Goal: Task Accomplishment & Management: Manage account settings

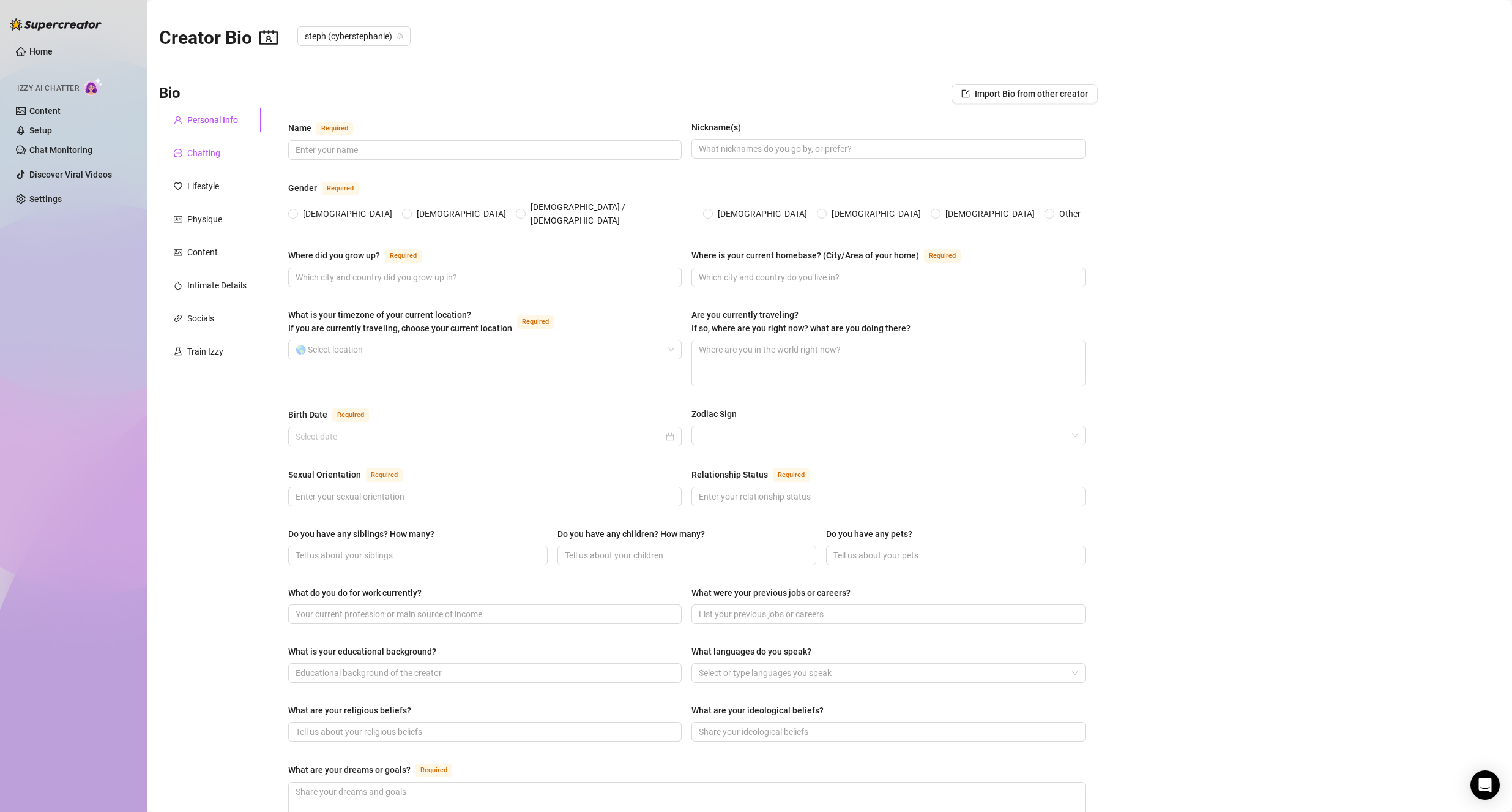
click at [186, 152] on div "Chatting" at bounding box center [197, 153] width 47 height 14
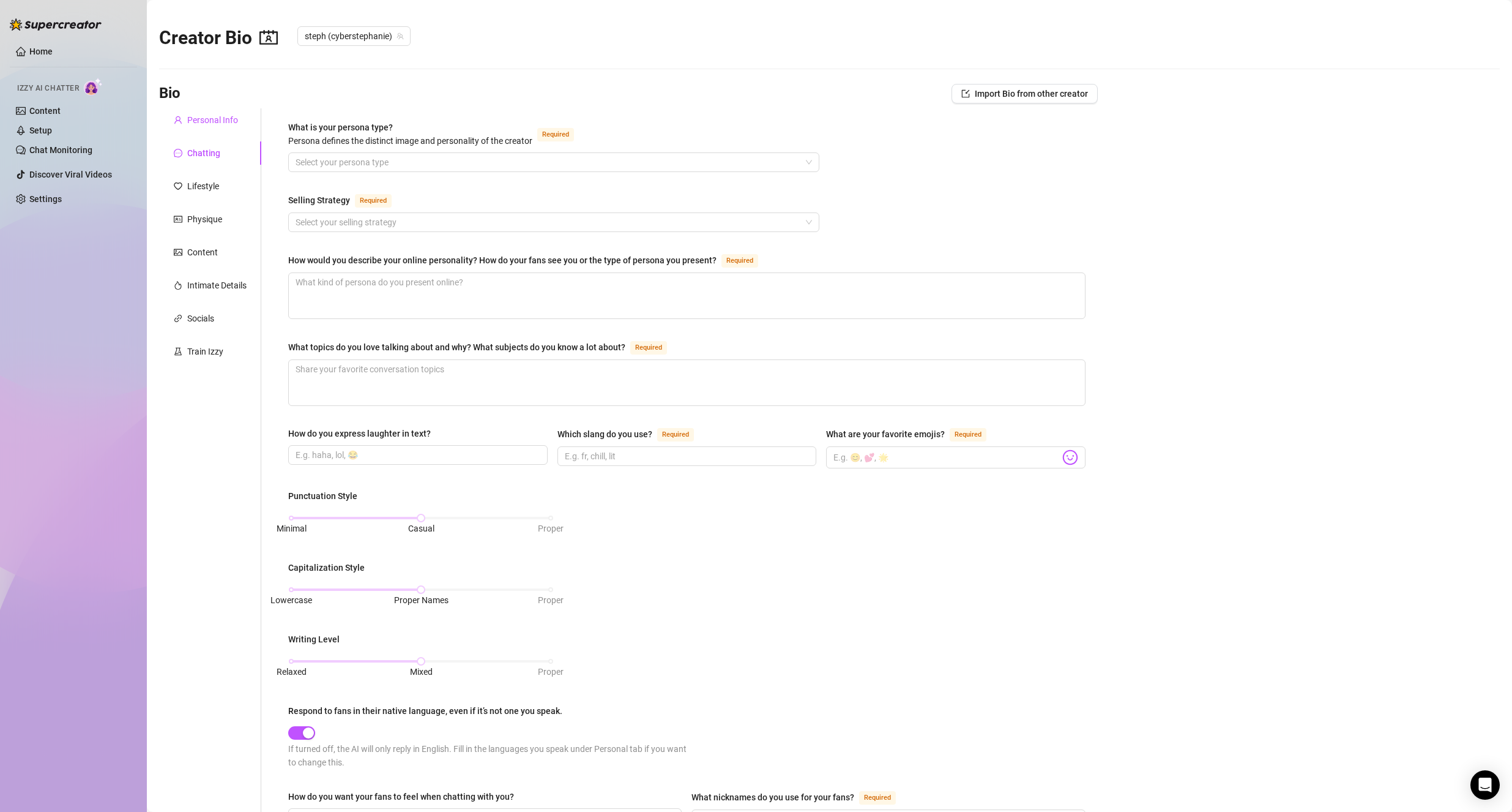
click at [211, 124] on div "Personal Info" at bounding box center [213, 120] width 51 height 14
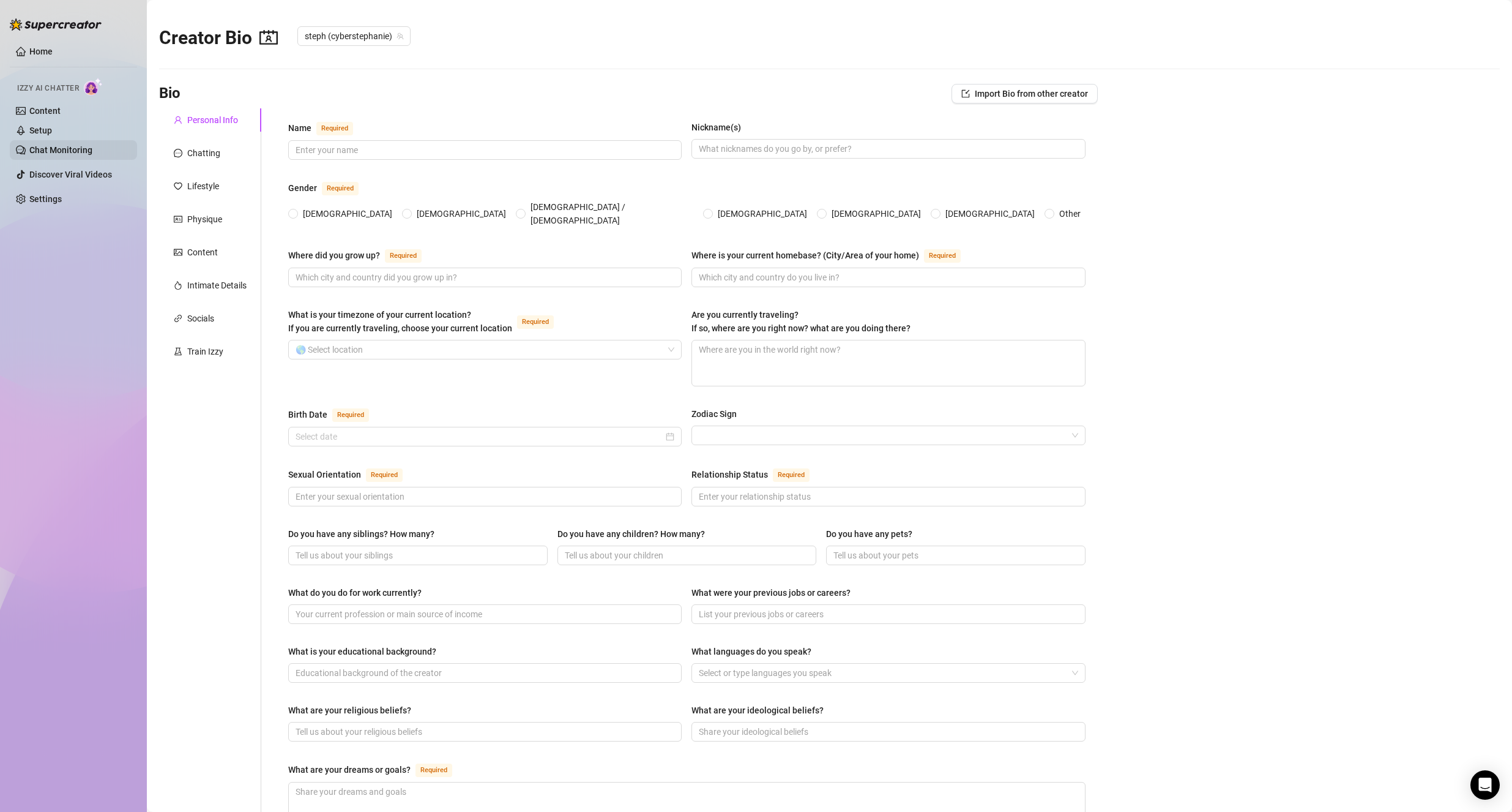
click at [70, 155] on link "Chat Monitoring" at bounding box center [61, 150] width 63 height 10
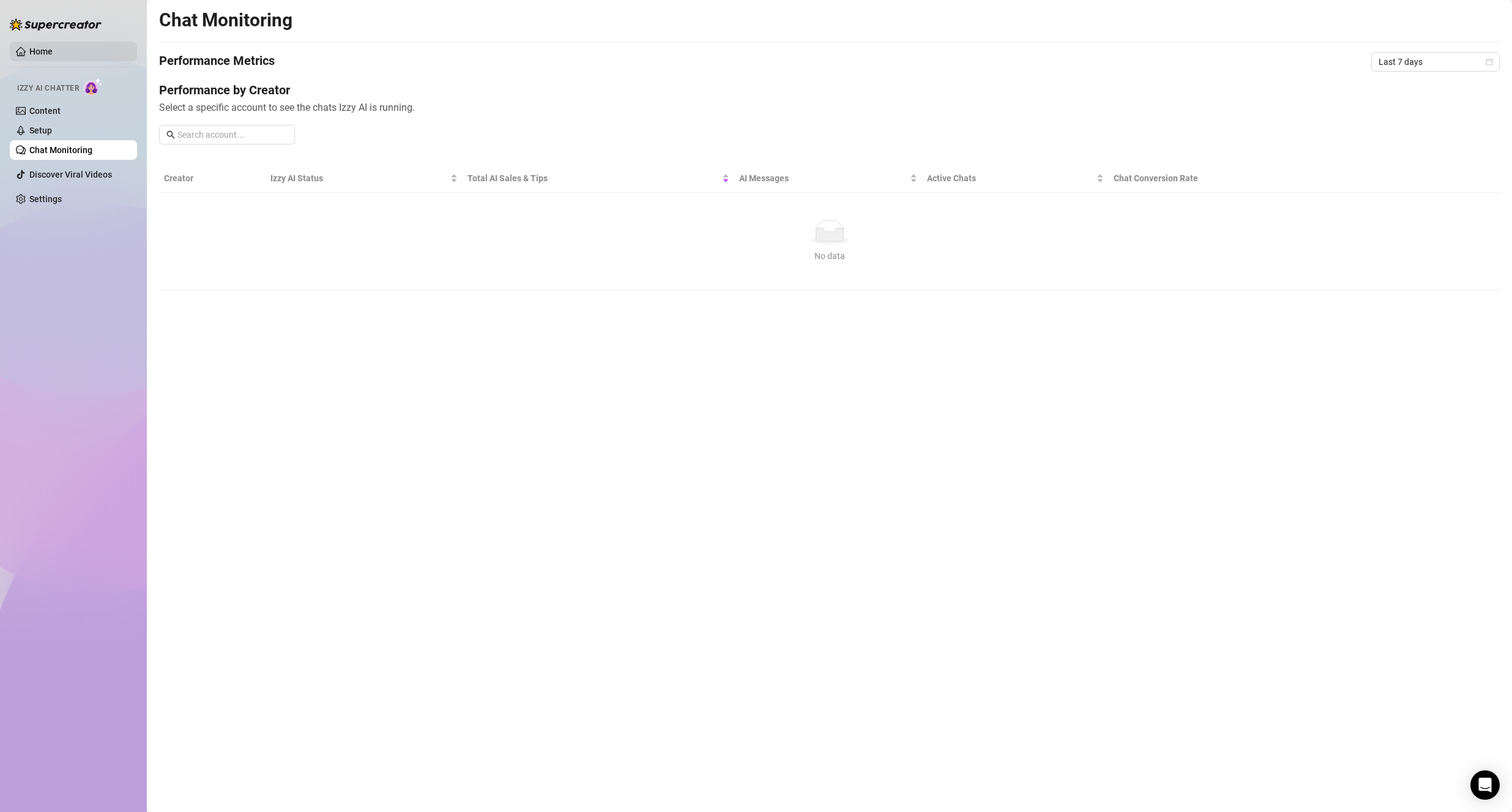
click at [41, 54] on link "Home" at bounding box center [41, 52] width 23 height 10
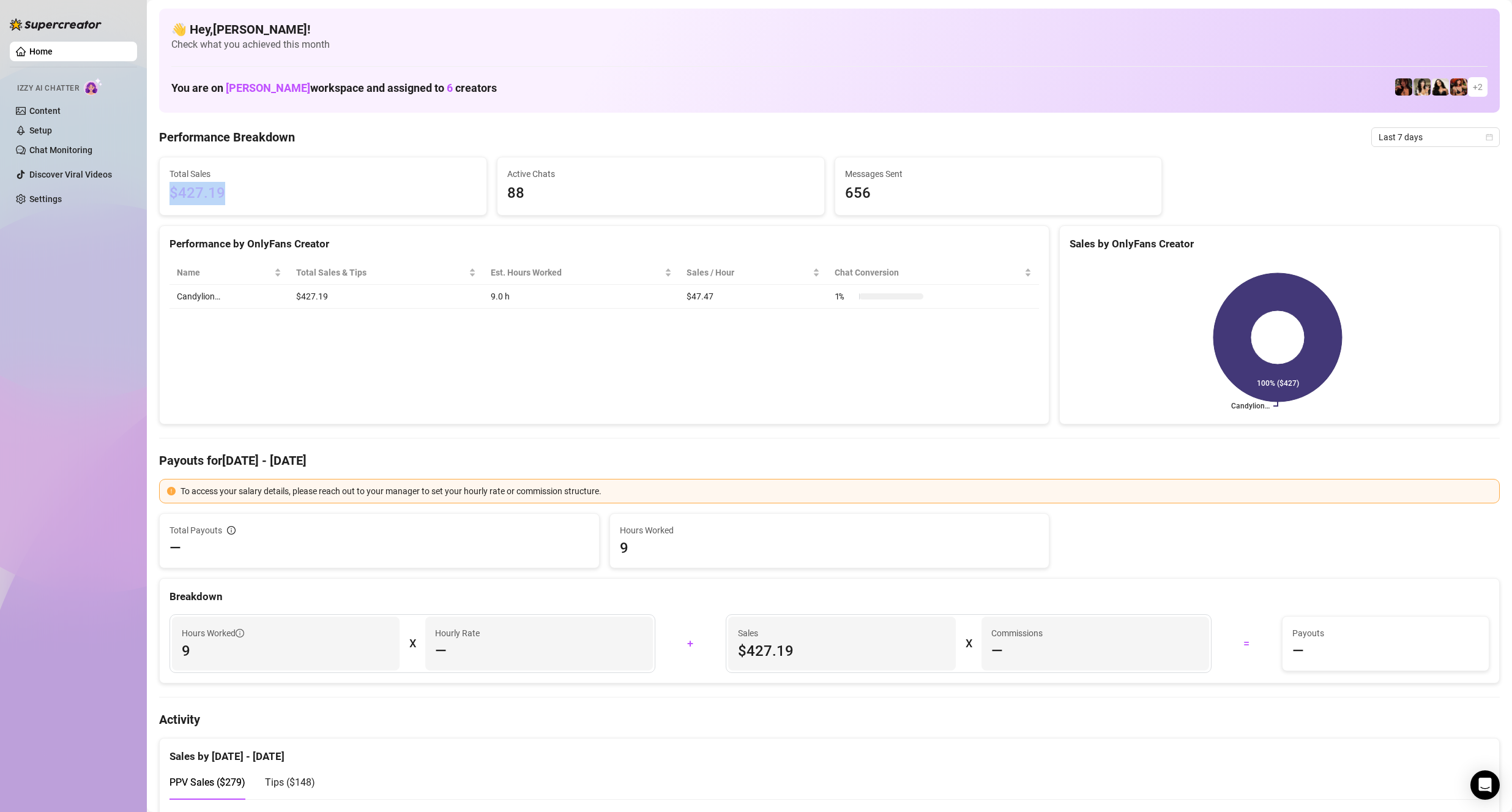
drag, startPoint x: 231, startPoint y: 200, endPoint x: 149, endPoint y: 192, distance: 82.4
click at [64, 333] on div "Home Izzy AI Chatter Content Setup Chat Monitoring Discover Viral Videos Settin…" at bounding box center [74, 400] width 127 height 801
